Goal: Information Seeking & Learning: Learn about a topic

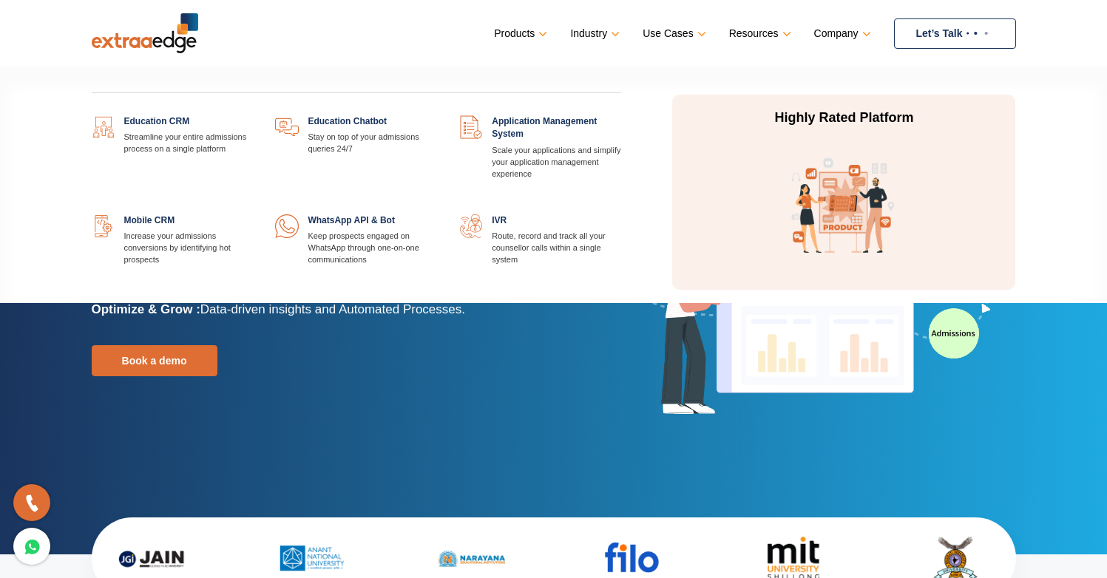
click at [511, 32] on link "Products" at bounding box center [519, 33] width 50 height 21
click at [253, 115] on link at bounding box center [253, 115] width 0 height 0
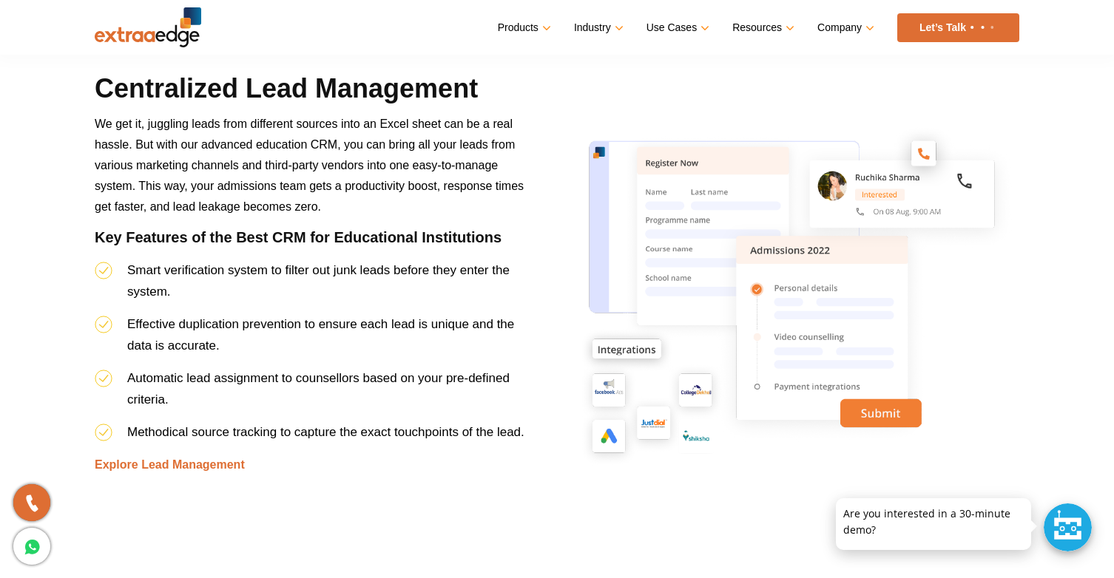
scroll to position [1485, 0]
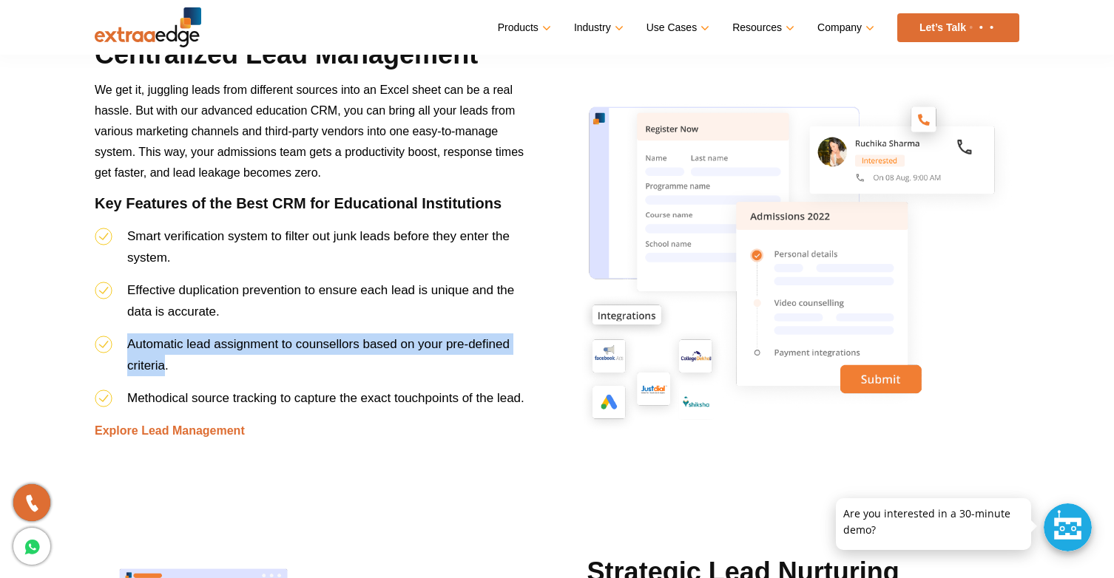
drag, startPoint x: 129, startPoint y: 344, endPoint x: 166, endPoint y: 367, distance: 43.5
click at [166, 367] on span "Automatic lead assignment to counsellors based on your pre-defined criteria." at bounding box center [318, 355] width 382 height 36
copy span "Automatic lead assignment to counsellors based on your pre-defined criteria"
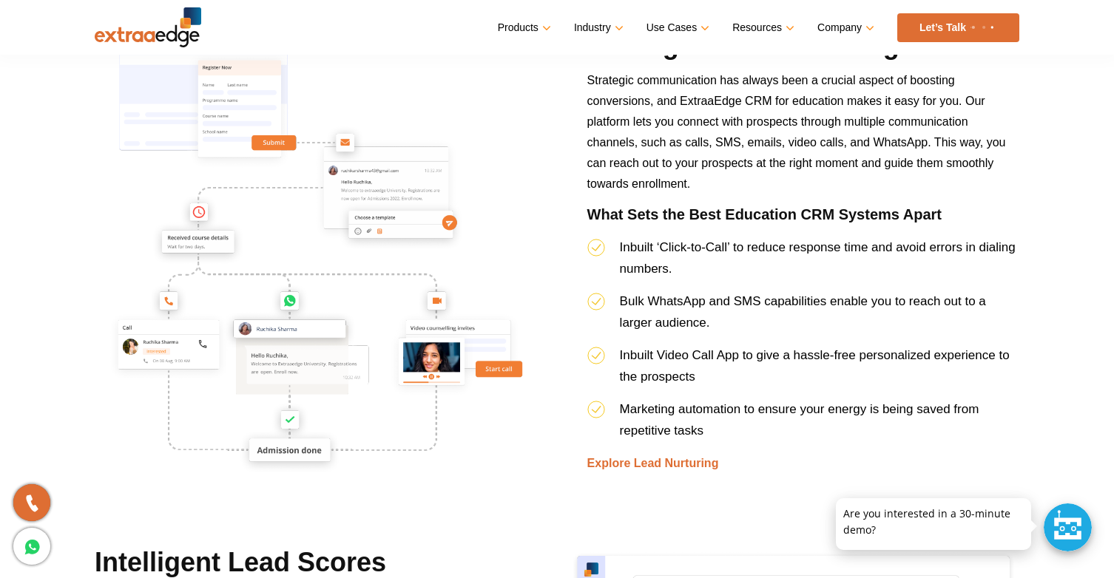
scroll to position [2014, 0]
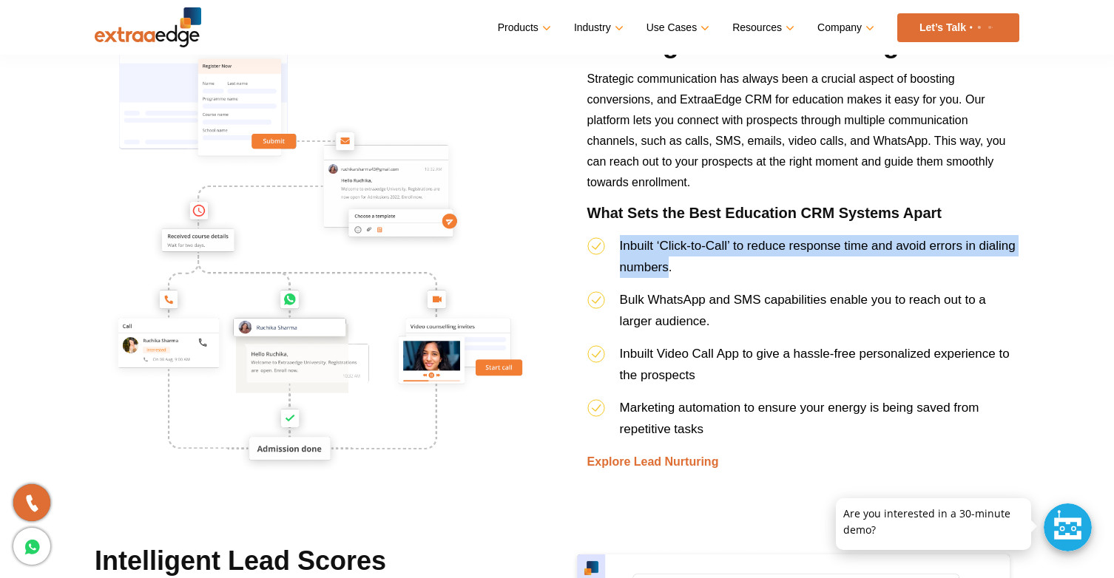
drag, startPoint x: 621, startPoint y: 244, endPoint x: 668, endPoint y: 263, distance: 51.1
click at [668, 263] on span "Inbuilt ‘Click-to-Call’ to reduce response time and avoid errors in dialing num…" at bounding box center [818, 257] width 396 height 36
copy span "Inbuilt ‘Click-to-Call’ to reduce response time and avoid errors in dialing num…"
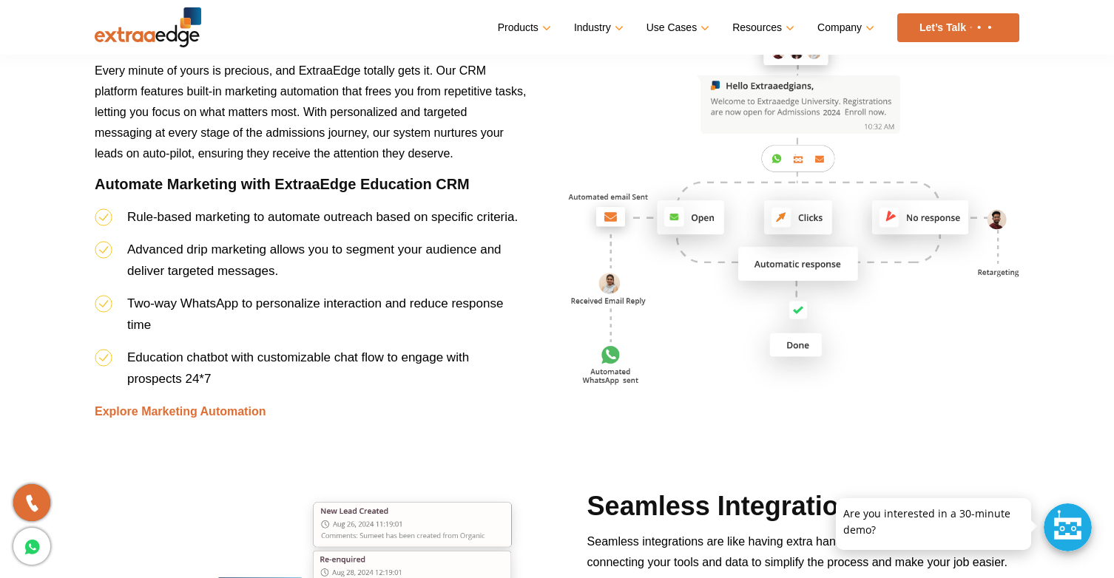
scroll to position [3619, 0]
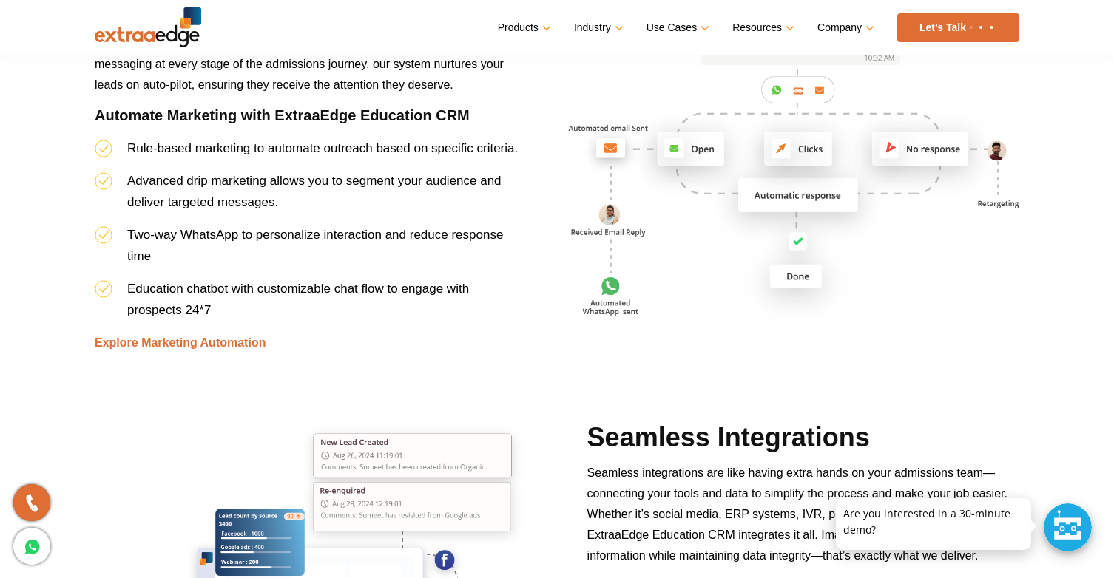
drag, startPoint x: 157, startPoint y: 256, endPoint x: 129, endPoint y: 232, distance: 37.2
click at [129, 232] on li "Two-way WhatsApp to personalize interaction and reduce response time" at bounding box center [311, 251] width 432 height 54
copy span "Two-way WhatsApp to personalize interaction and reduce response time"
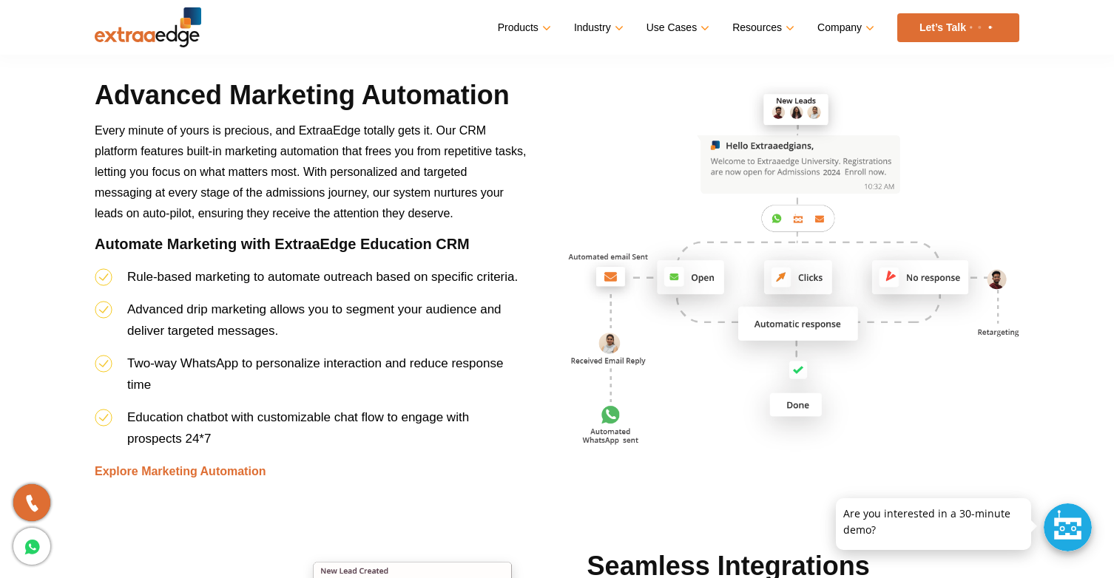
scroll to position [3586, 0]
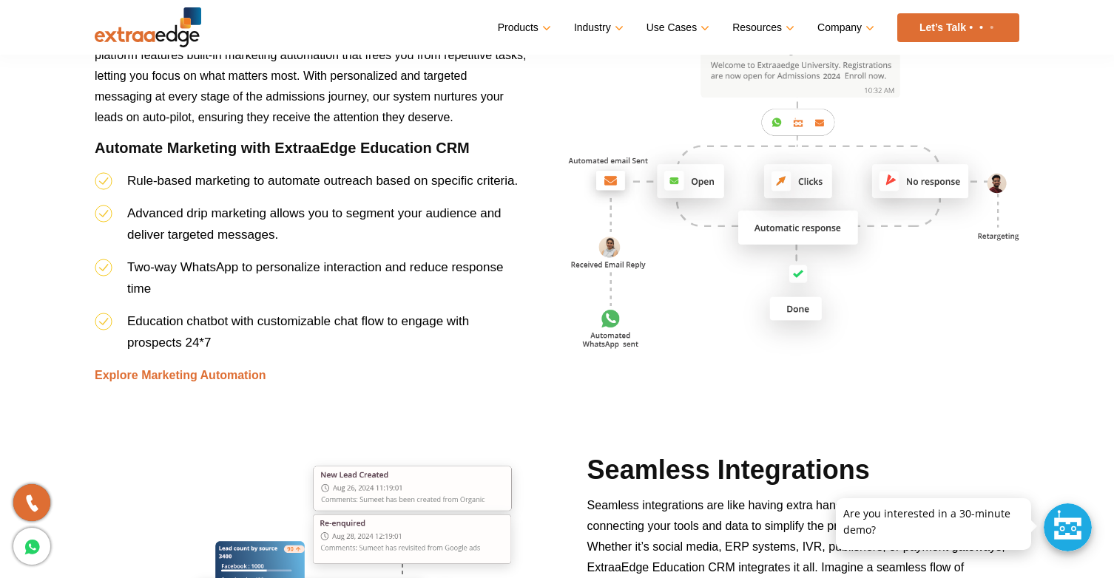
copy span "Two-way WhatsApp to personalize interaction and reduce response time"
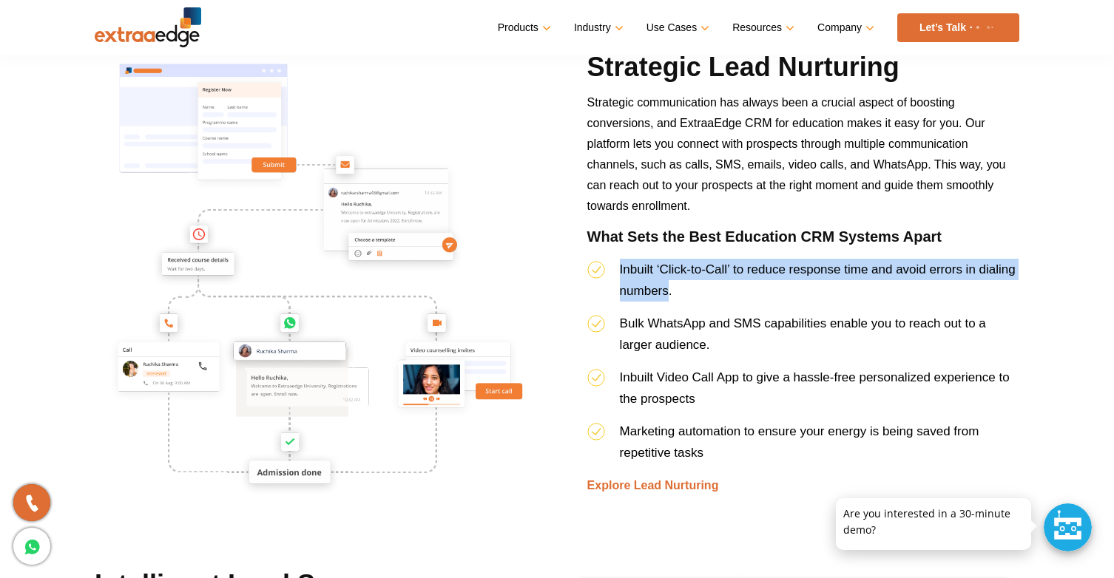
scroll to position [1972, 0]
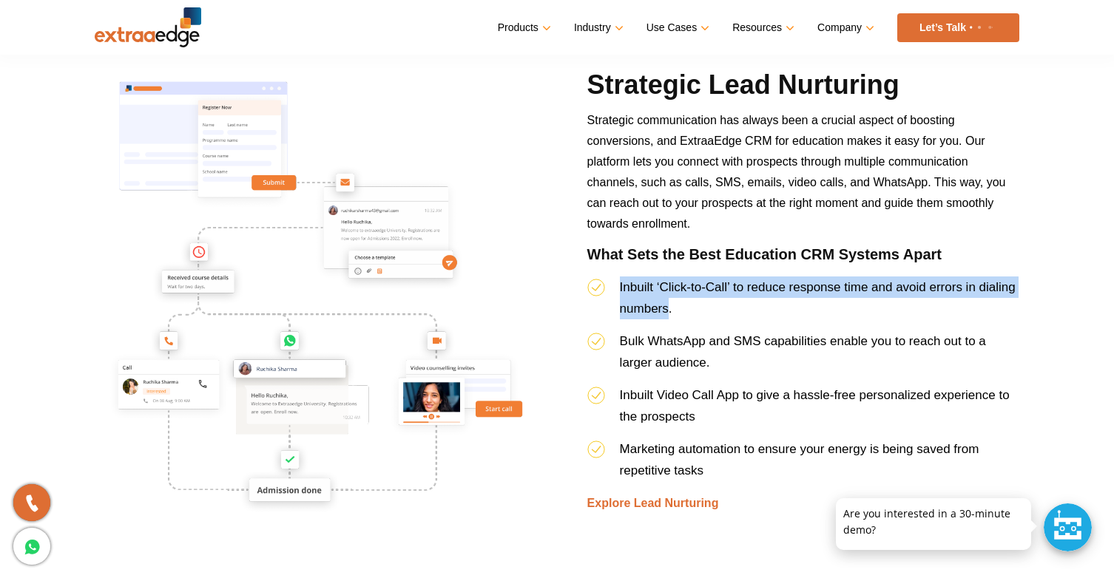
drag, startPoint x: 715, startPoint y: 360, endPoint x: 622, endPoint y: 344, distance: 94.5
click at [622, 344] on li "Bulk WhatsApp and SMS capabilities enable you to reach out to a larger audience." at bounding box center [803, 358] width 432 height 54
copy span "Bulk WhatsApp and SMS capabilities enable you to reach out to a larger audience."
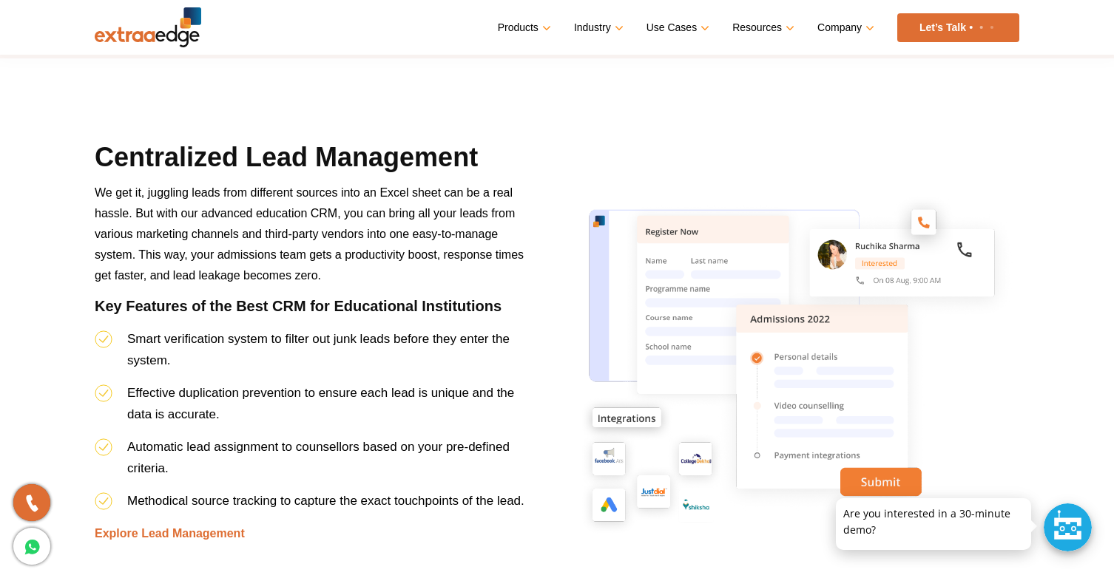
scroll to position [1381, 0]
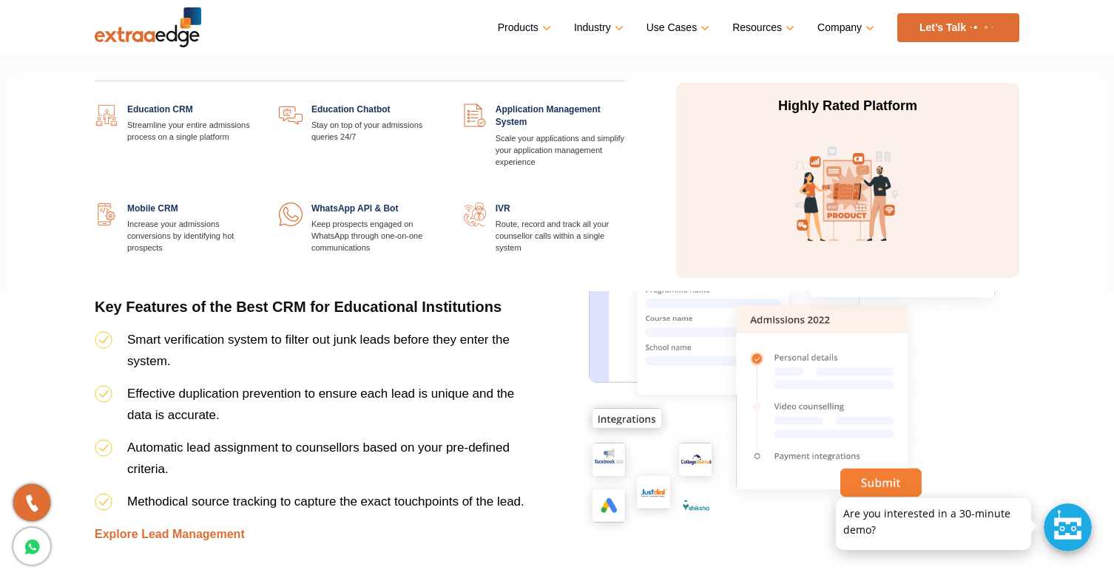
click at [625, 104] on link at bounding box center [625, 104] width 0 height 0
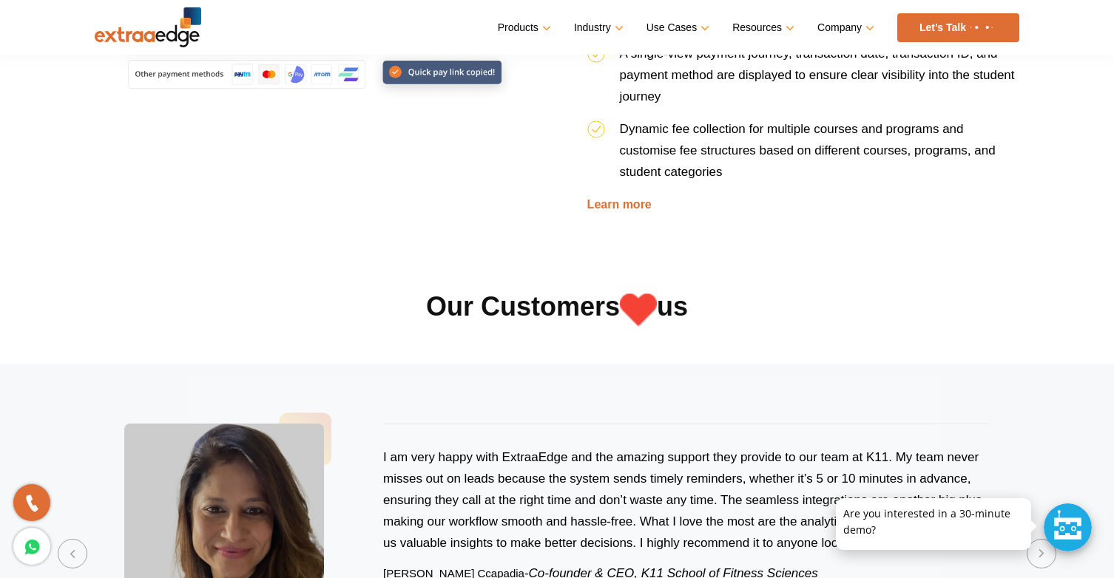
scroll to position [2296, 0]
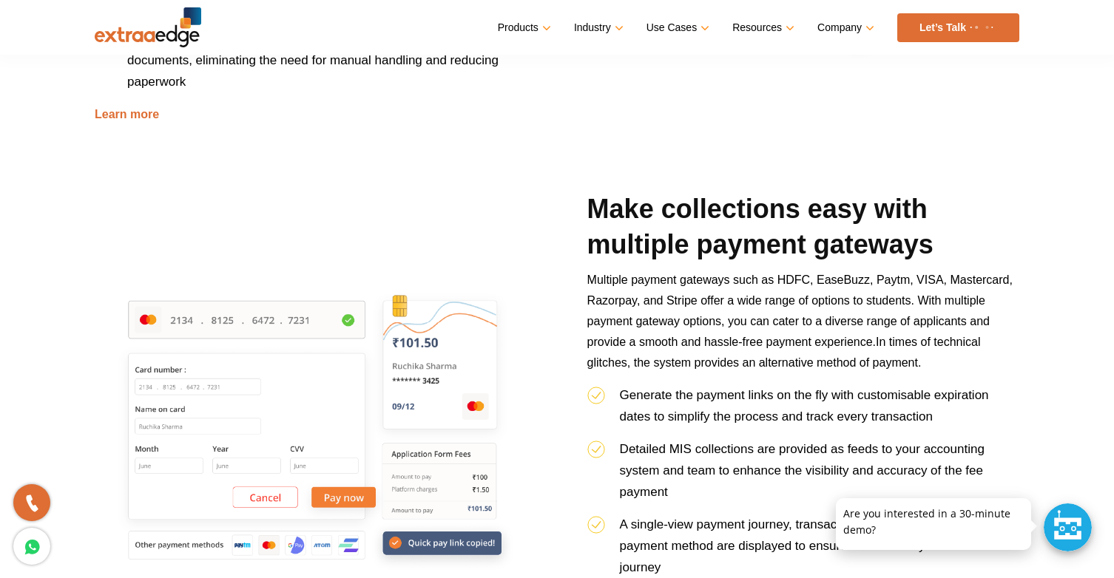
click at [114, 41] on img at bounding box center [148, 27] width 107 height 40
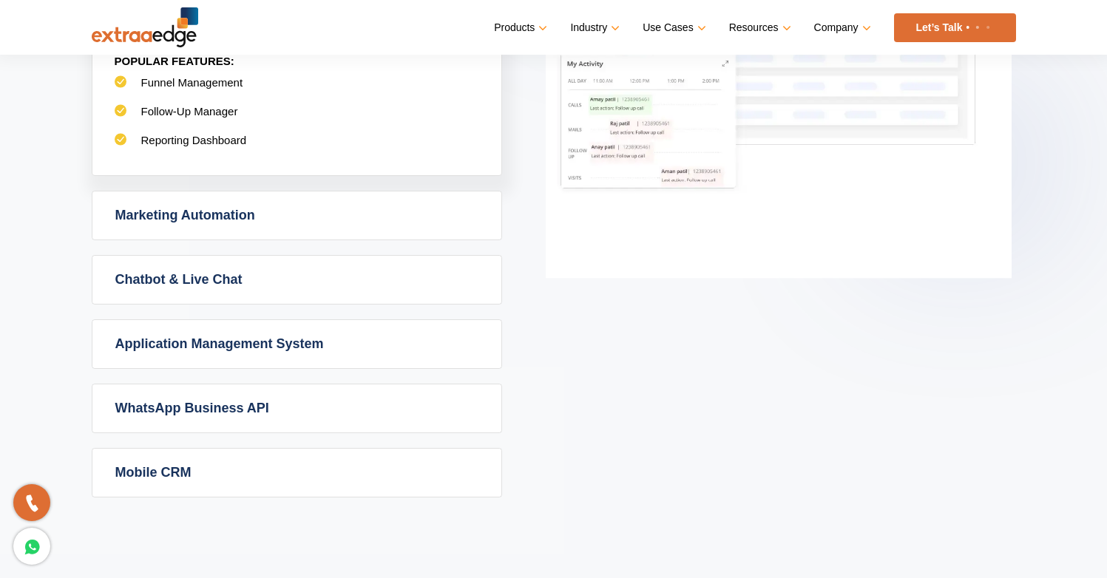
scroll to position [939, 0]
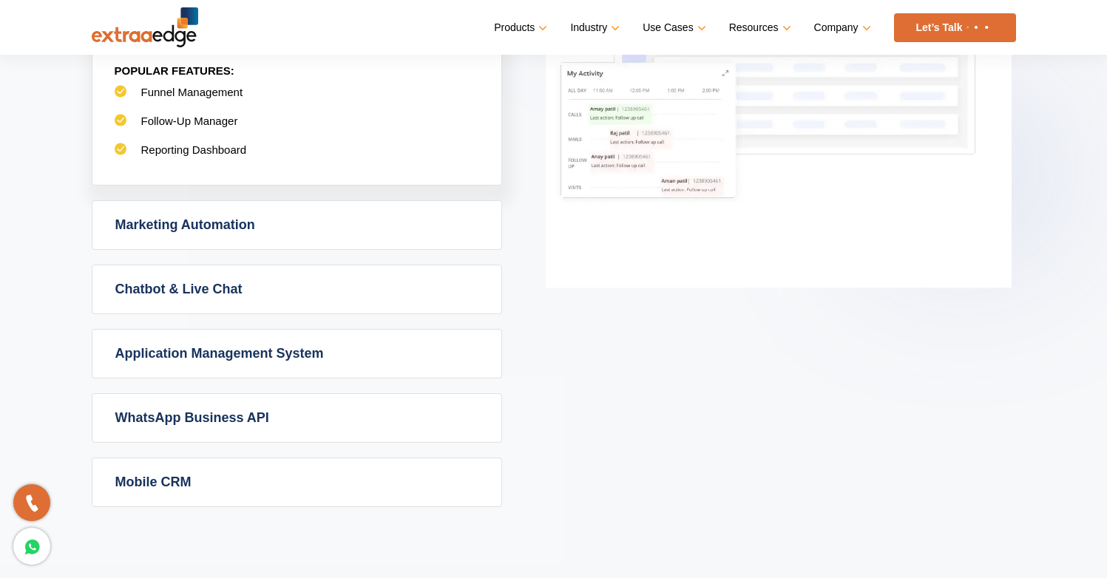
click at [164, 224] on link "Marketing Automation" at bounding box center [296, 225] width 409 height 48
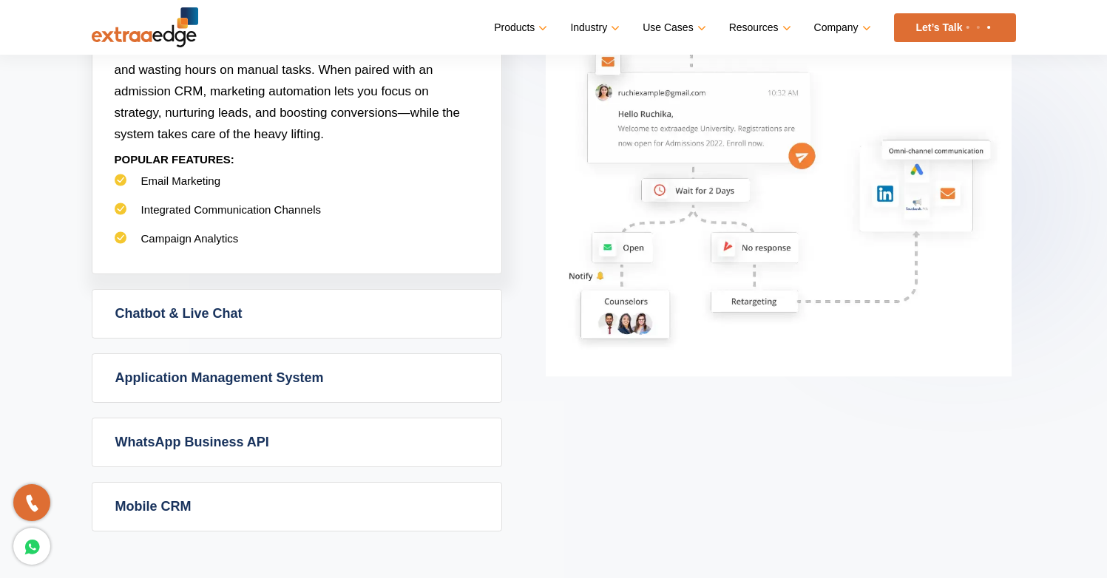
scroll to position [918, 0]
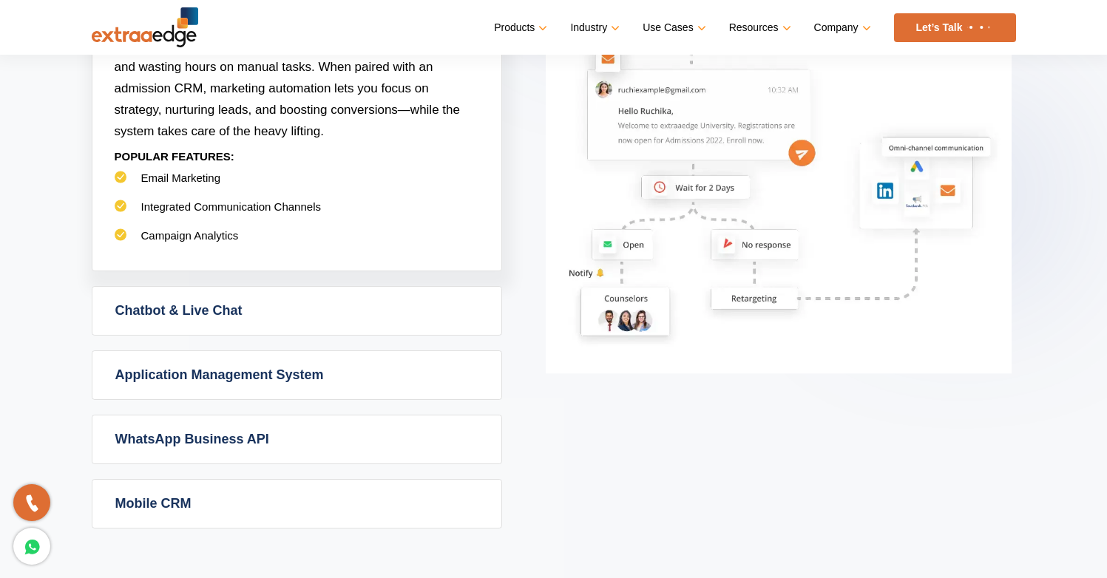
click at [229, 379] on link "Application Management System" at bounding box center [296, 375] width 409 height 48
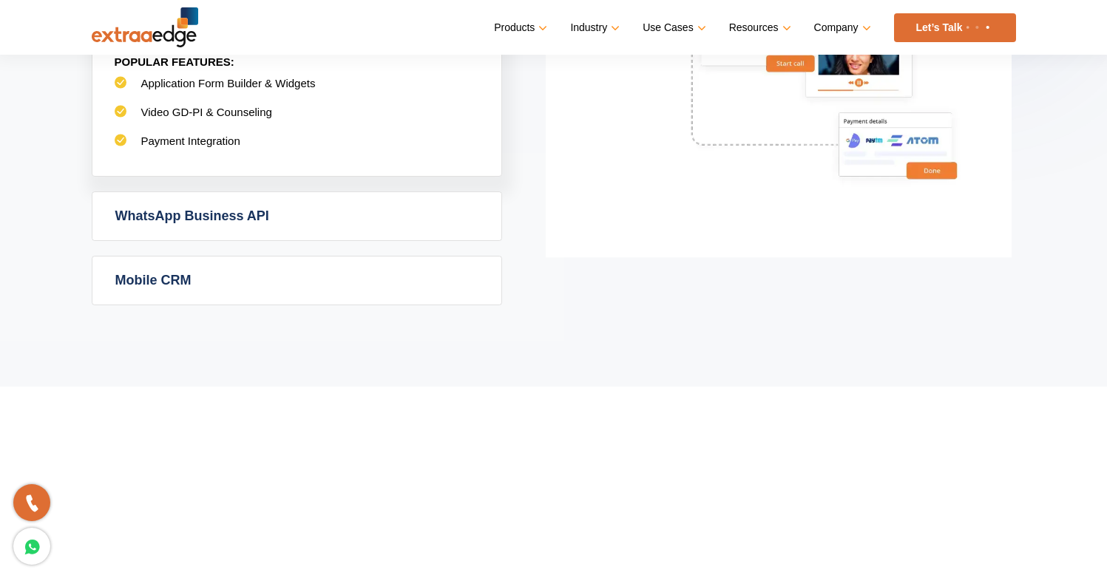
scroll to position [1164, 0]
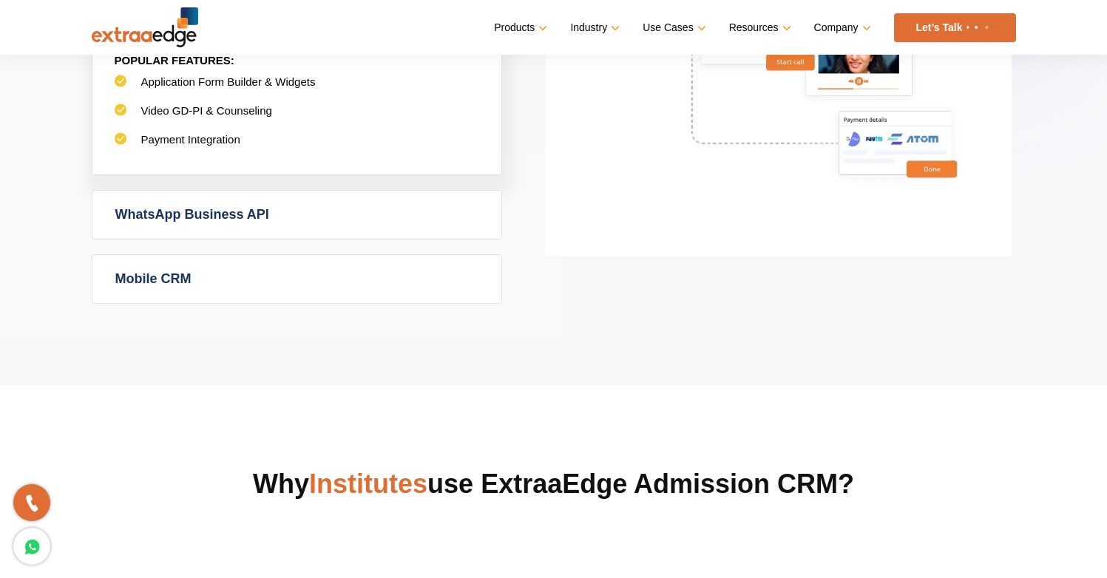
click at [178, 226] on link "WhatsApp Business API" at bounding box center [296, 215] width 409 height 48
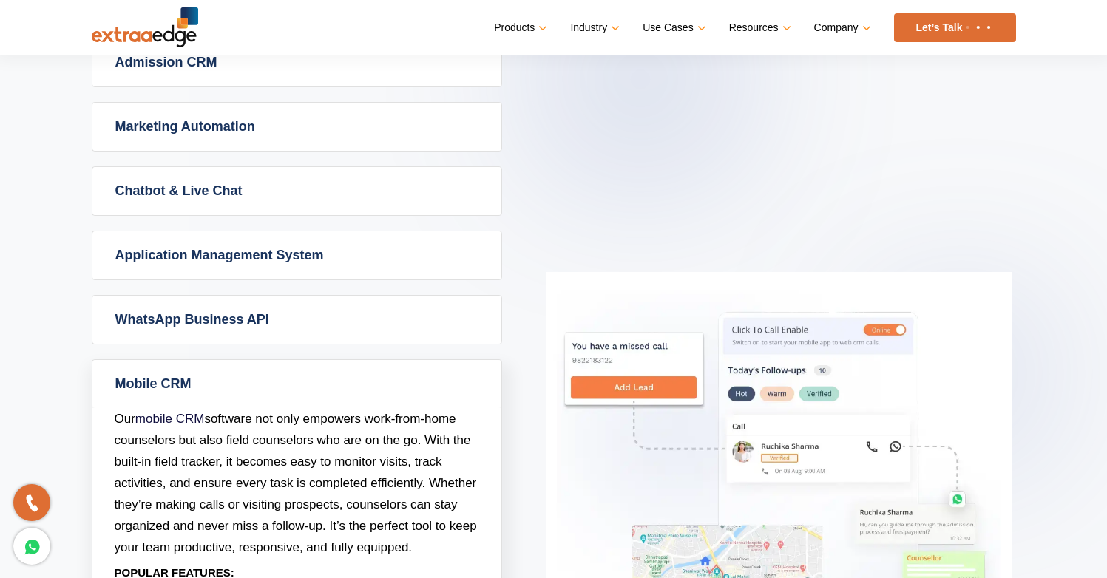
scroll to position [736, 0]
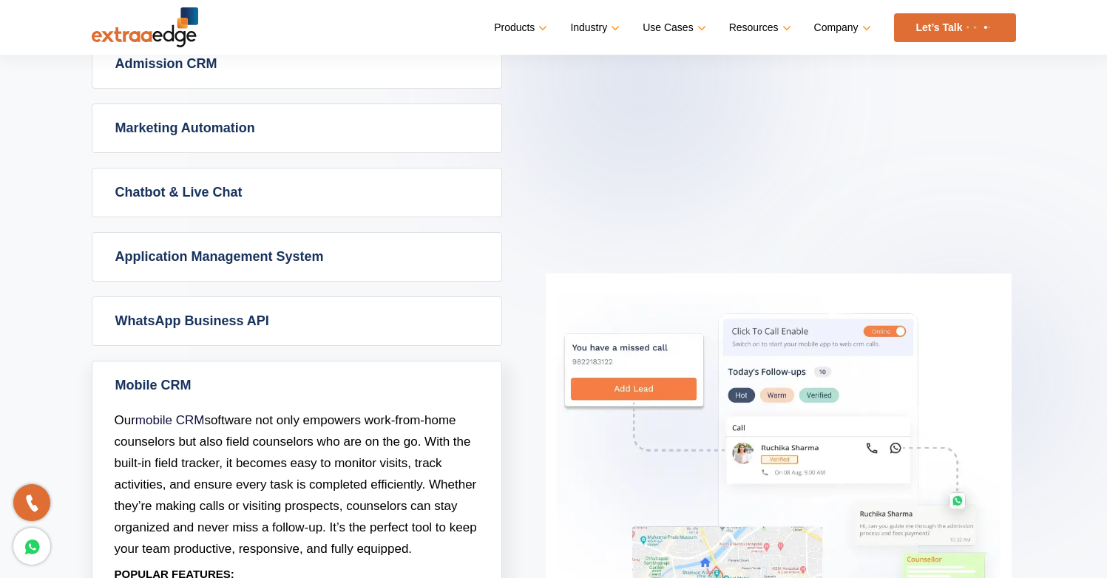
click at [247, 325] on link "WhatsApp Business API" at bounding box center [296, 321] width 409 height 48
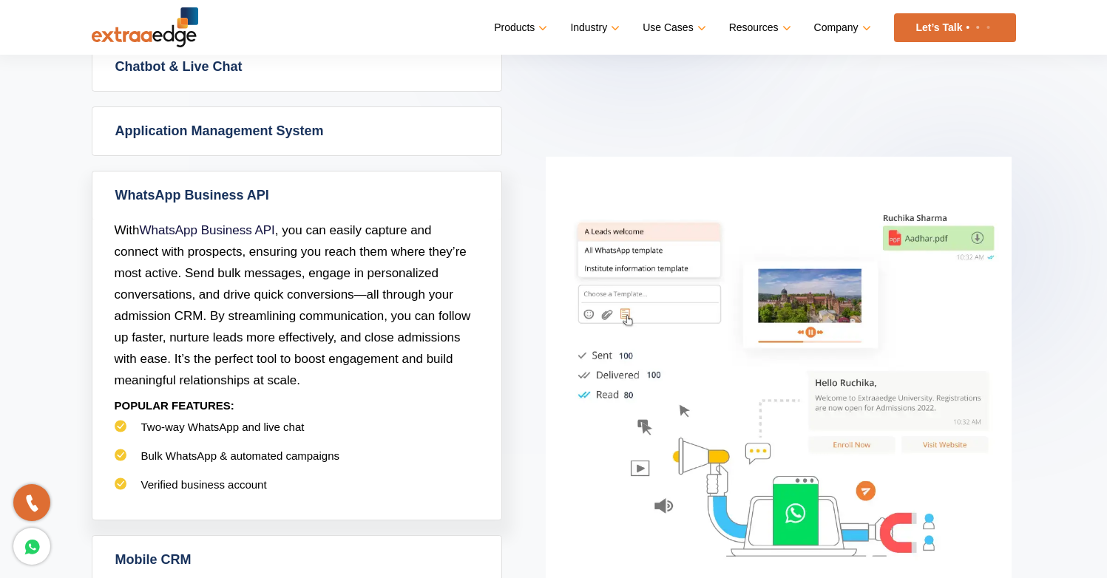
scroll to position [875, 0]
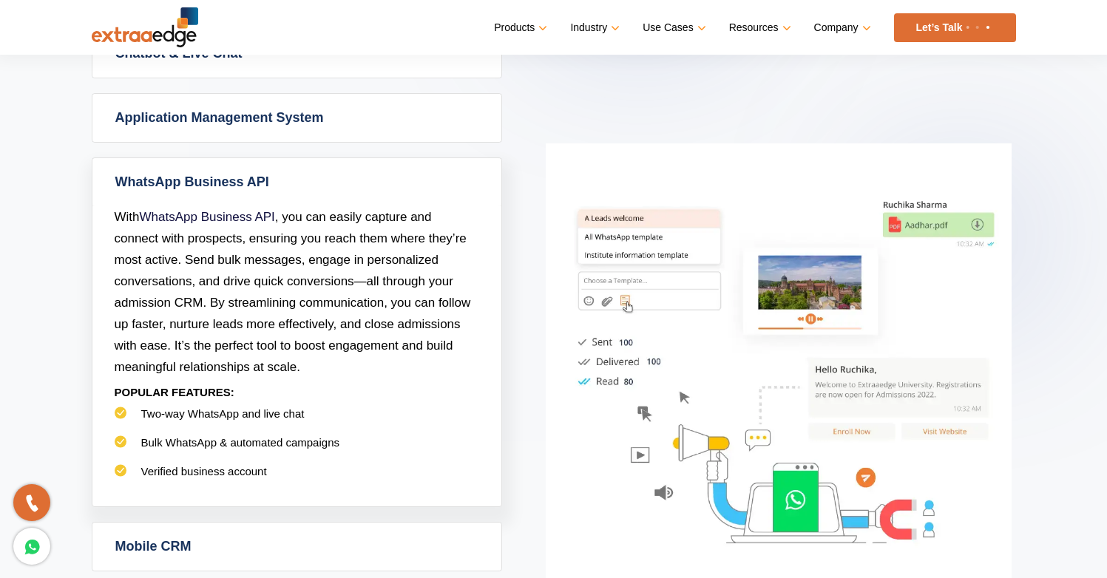
drag, startPoint x: 343, startPoint y: 440, endPoint x: 359, endPoint y: 402, distance: 41.5
click at [138, 407] on ul "Two-way WhatsApp and live chat Bulk WhatsApp & automated campaigns Verified bus…" at bounding box center [297, 450] width 365 height 87
copy ul "Two-way WhatsApp and live chat Bulk WhatsApp & automated campaigns"
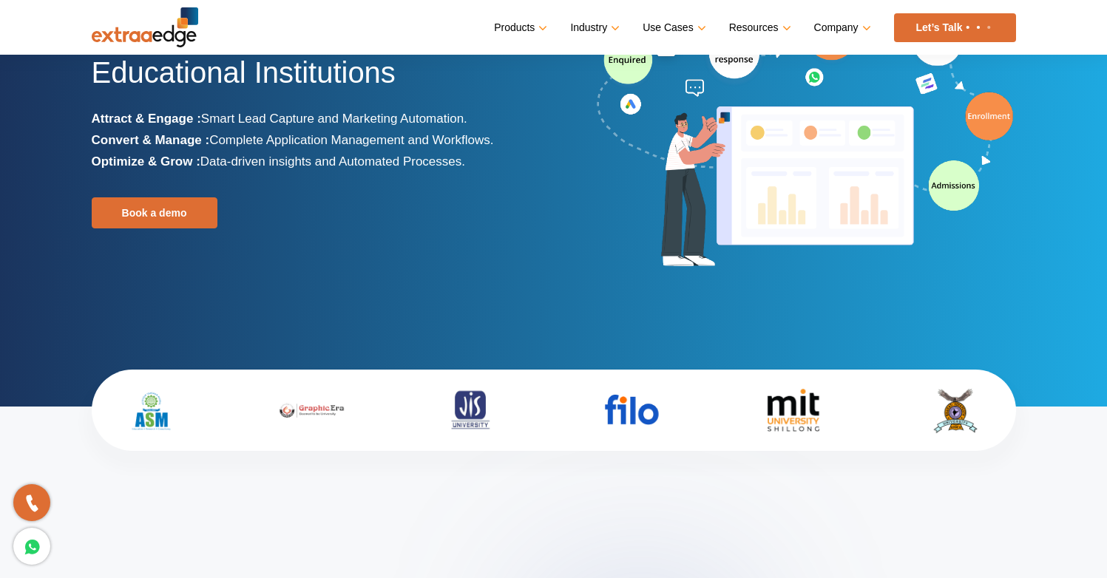
scroll to position [147, 0]
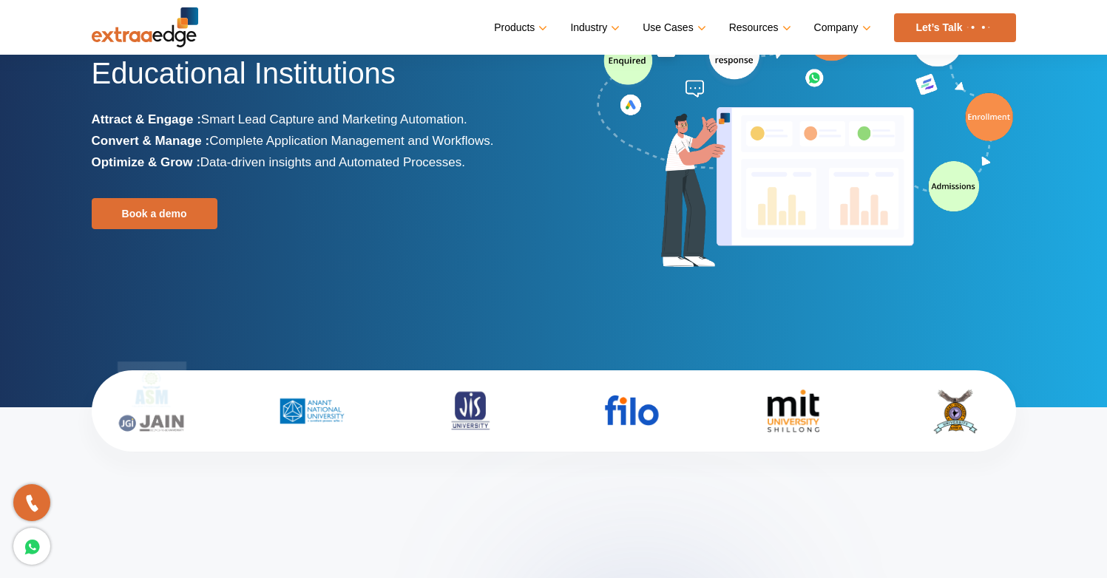
click at [135, 34] on img at bounding box center [145, 27] width 107 height 40
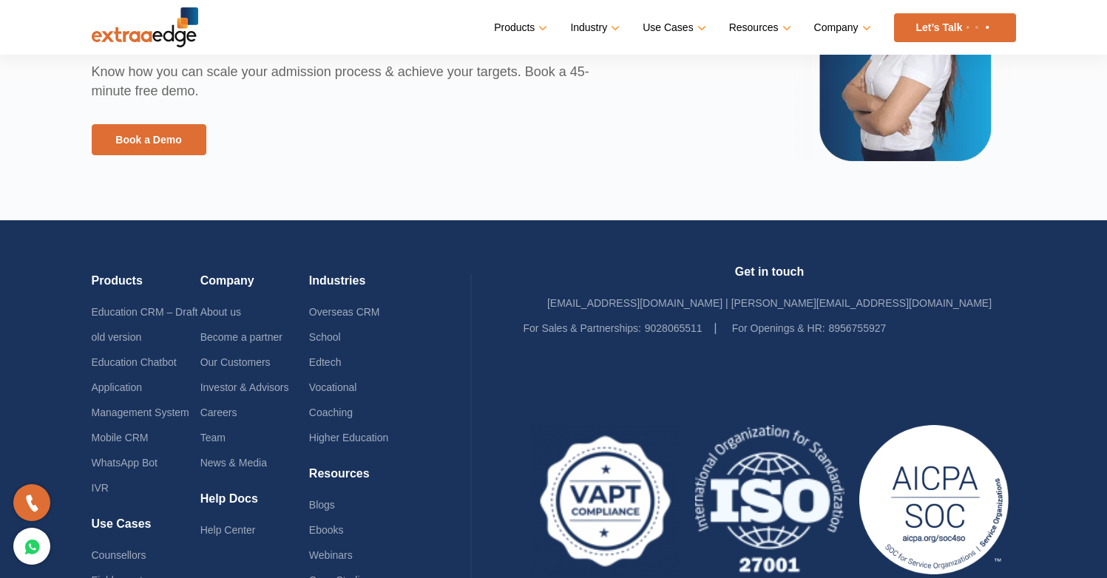
scroll to position [3552, 0]
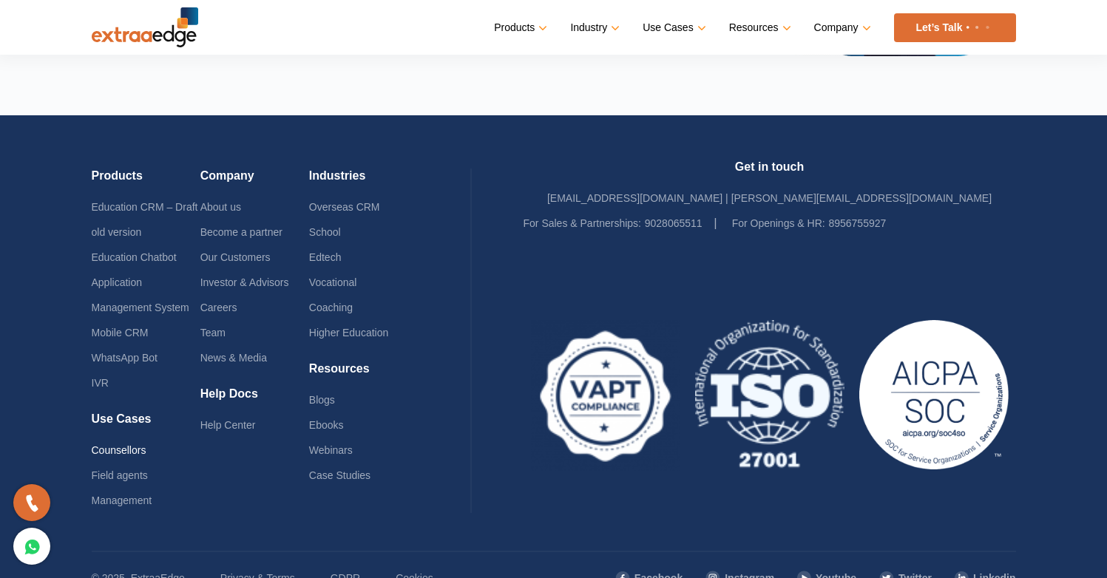
click at [129, 451] on link "Counsellors" at bounding box center [119, 451] width 55 height 12
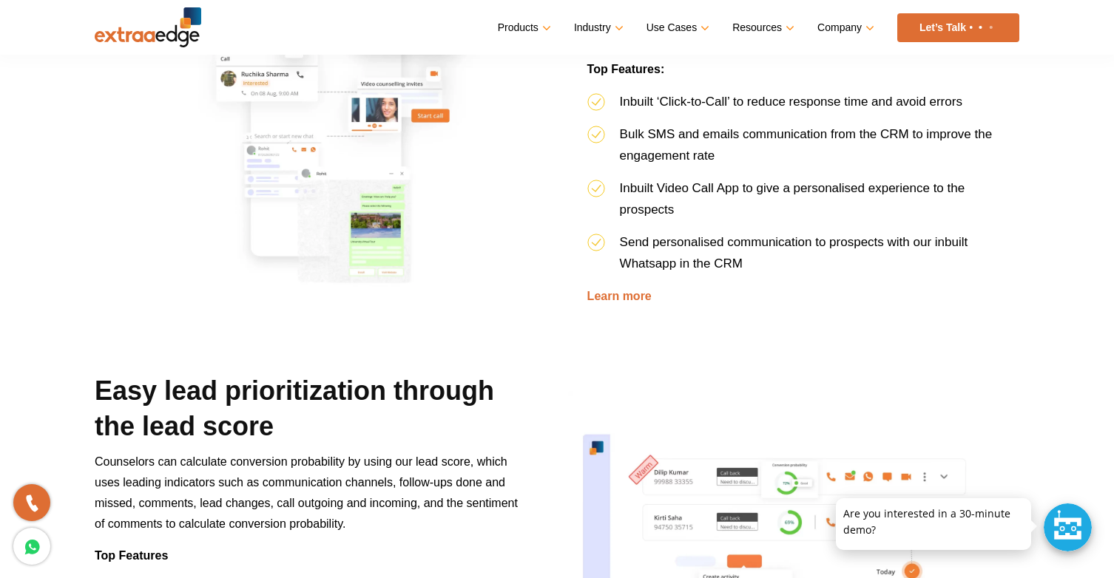
scroll to position [1482, 0]
